Goal: Communication & Community: Connect with others

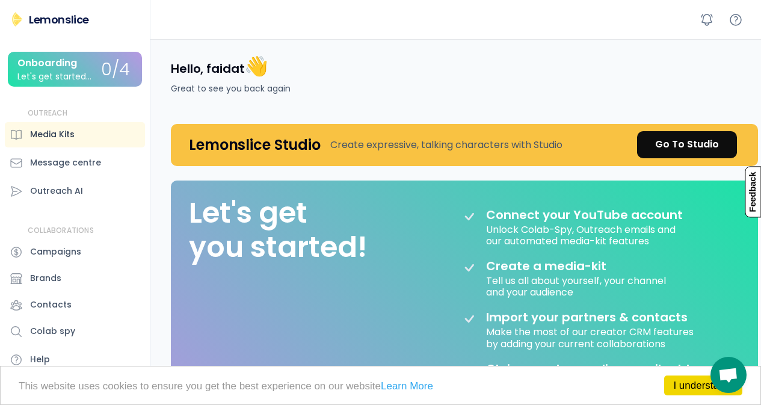
click at [50, 137] on div "Media Kits" at bounding box center [52, 134] width 44 height 13
click at [66, 70] on div "Onboarding Let's get started..." at bounding box center [59, 69] width 84 height 23
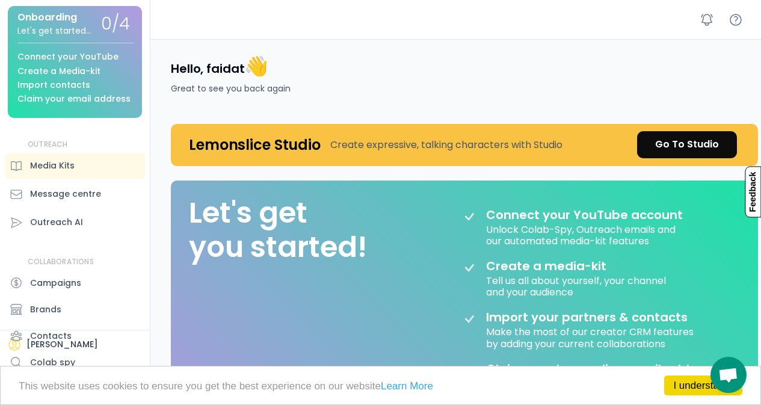
scroll to position [55, 0]
click at [96, 188] on div "Message centre" at bounding box center [65, 194] width 71 height 13
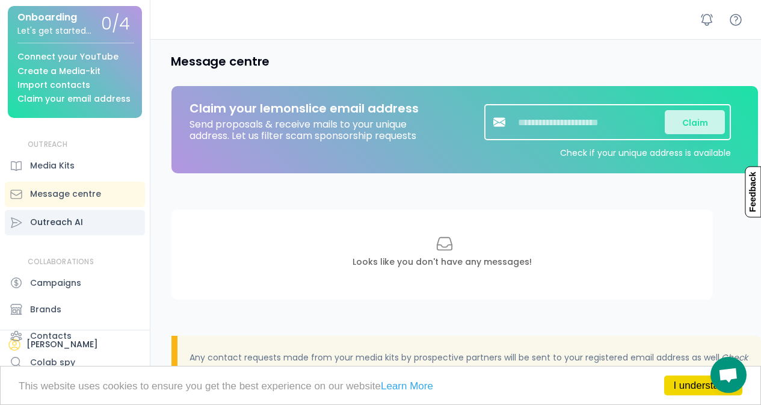
click at [55, 226] on div "Outreach AI" at bounding box center [56, 222] width 53 height 13
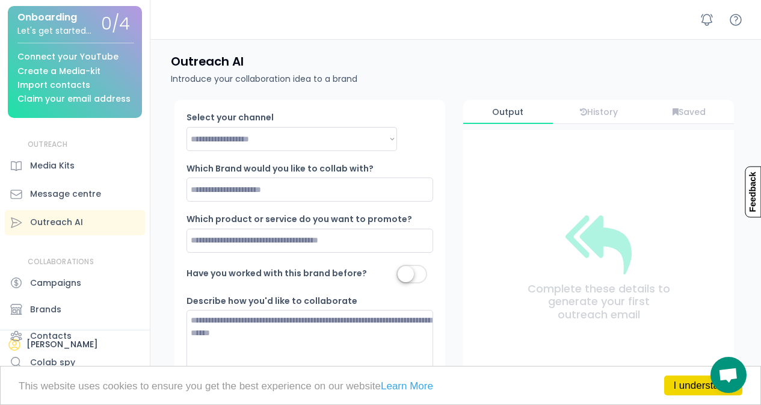
drag, startPoint x: 136, startPoint y: 262, endPoint x: 139, endPoint y: 288, distance: 26.0
click at [137, 286] on div "Lemonslice Onboarding Let's get started... 0/4 Connect your YouTube Create a Me…" at bounding box center [75, 185] width 150 height 438
click at [729, 381] on span "Open chat" at bounding box center [728, 375] width 20 height 17
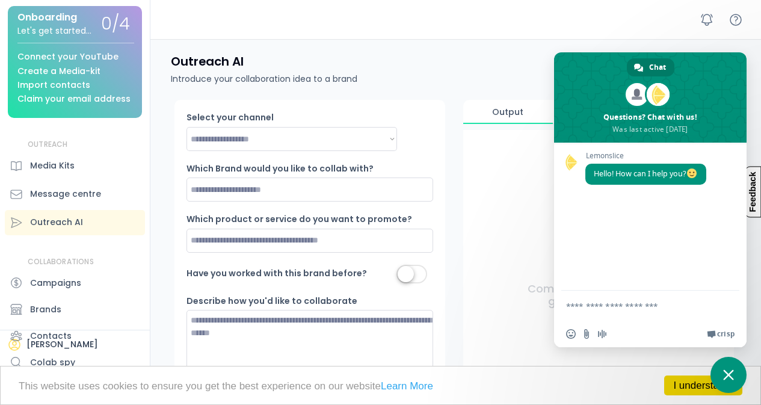
click at [482, 69] on div "Outreach AI Introduce your collaboration idea to a brand" at bounding box center [458, 69] width 604 height 61
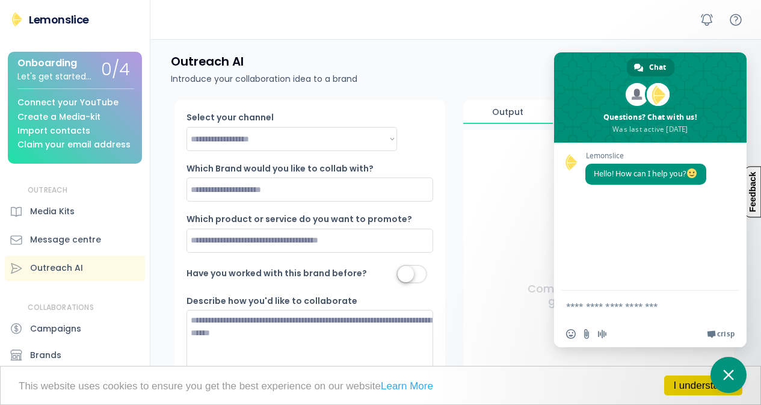
click at [18, 18] on img at bounding box center [17, 19] width 14 height 14
click at [591, 312] on textarea "Compose your message..." at bounding box center [638, 305] width 144 height 30
type textarea "**********"
click at [729, 296] on span "Send" at bounding box center [725, 294] width 9 height 9
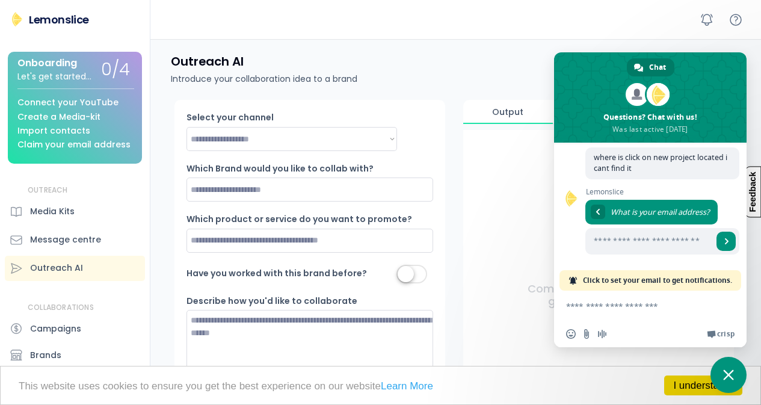
scroll to position [68, 0]
click at [651, 247] on input "Enter your email address..." at bounding box center [648, 241] width 127 height 26
type input "**********"
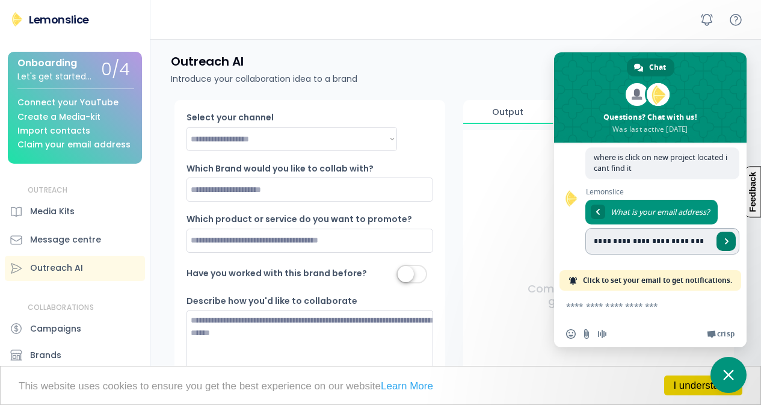
click at [723, 243] on span "Send" at bounding box center [726, 241] width 6 height 6
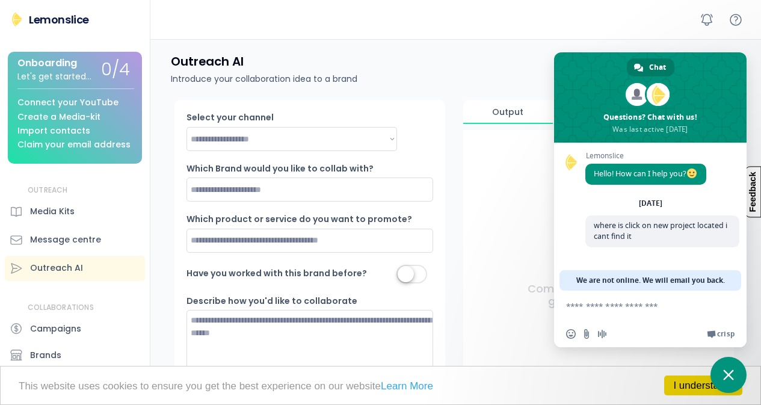
click at [464, 73] on div "Outreach AI Introduce your collaboration idea to a brand" at bounding box center [458, 69] width 604 height 61
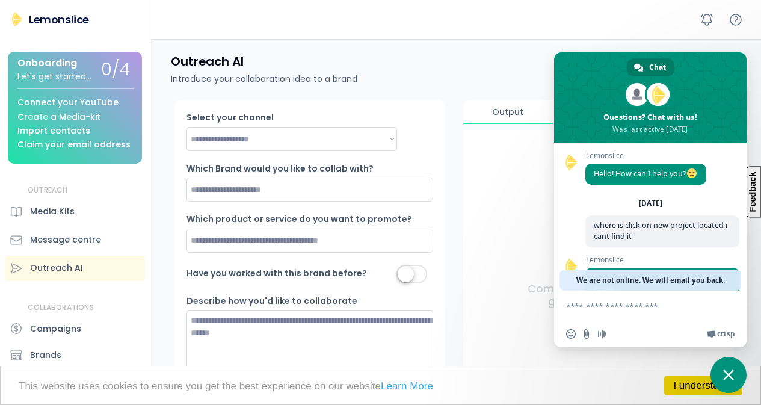
scroll to position [90, 0]
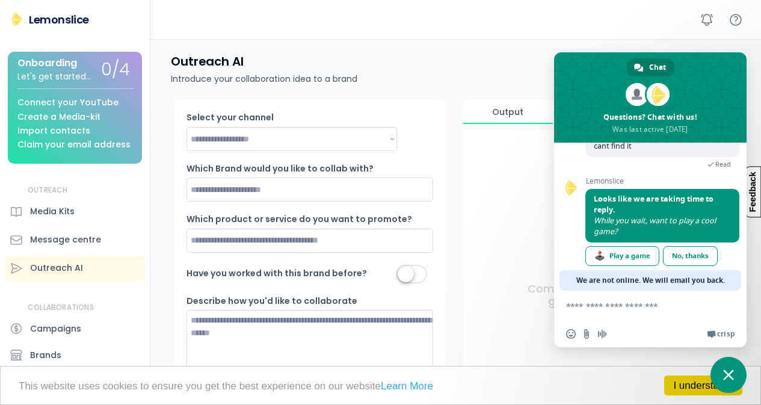
click at [150, 63] on div "Hello, faidat 👋 Great to see you back again Lemonslice Studio Create expressive…" at bounding box center [380, 380] width 761 height 761
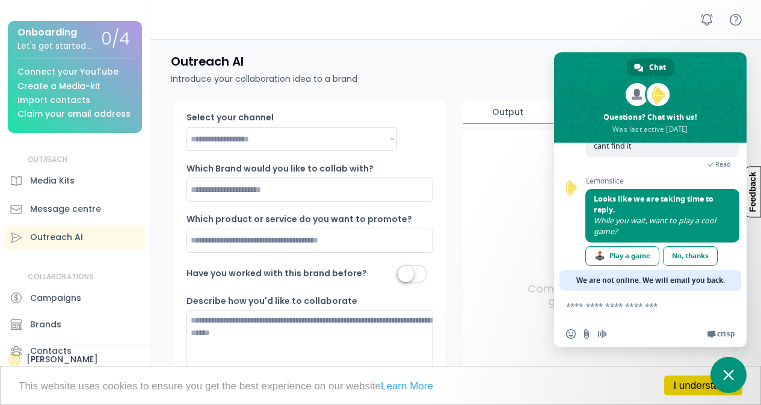
scroll to position [55, 0]
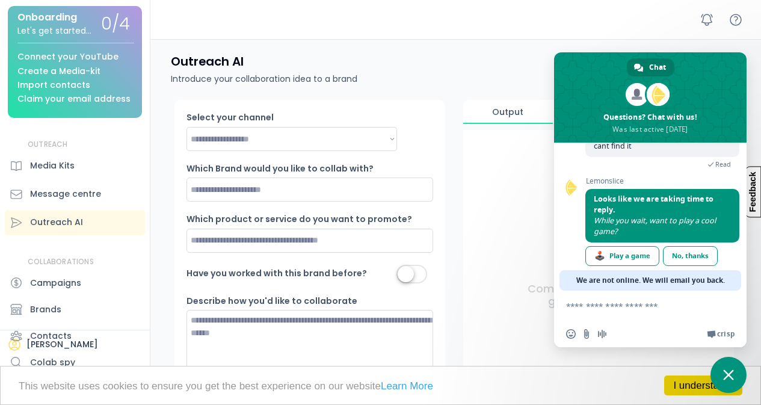
click at [722, 373] on span "Close chat" at bounding box center [728, 375] width 36 height 36
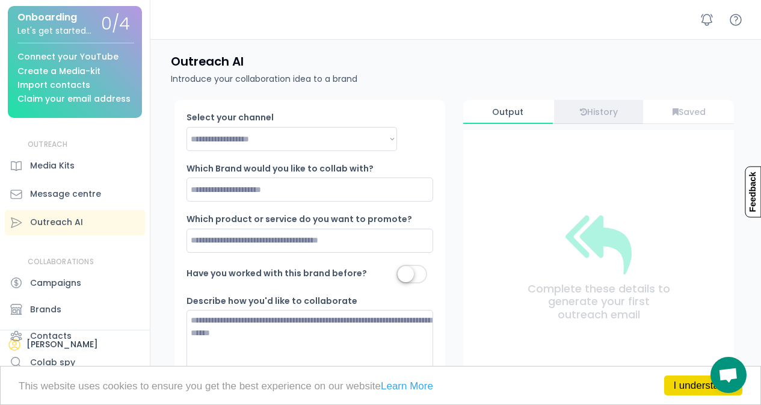
click at [601, 118] on div "History" at bounding box center [599, 112] width 90 height 24
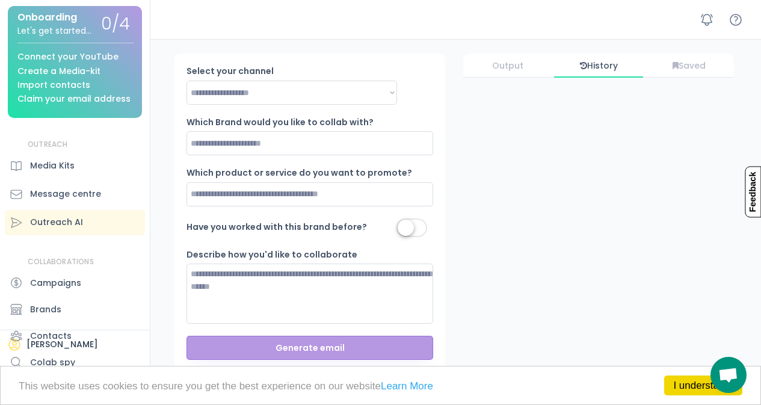
scroll to position [0, 0]
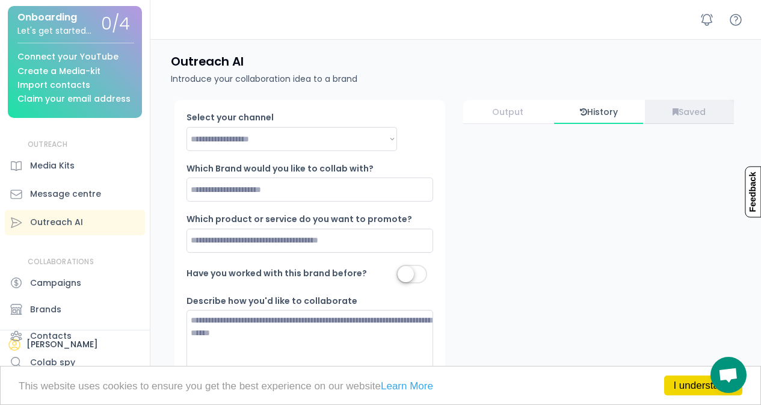
click at [697, 114] on div "Saved" at bounding box center [690, 112] width 90 height 10
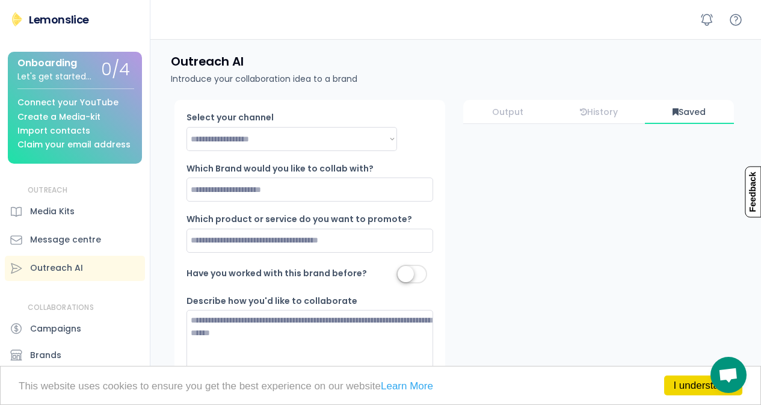
click at [19, 19] on img at bounding box center [17, 19] width 14 height 14
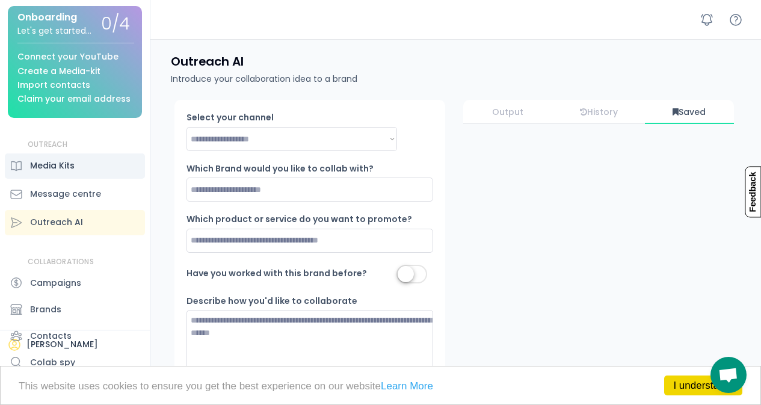
click at [55, 164] on div "Media Kits" at bounding box center [52, 165] width 44 height 13
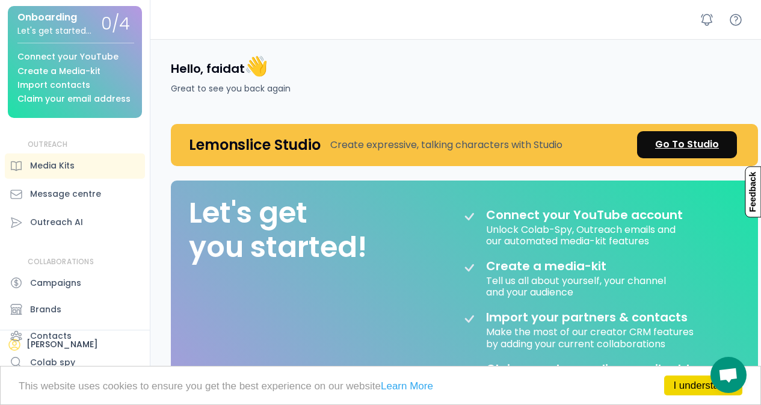
click at [666, 153] on link "Go To Studio" at bounding box center [687, 144] width 100 height 27
